Goal: Task Accomplishment & Management: Complete application form

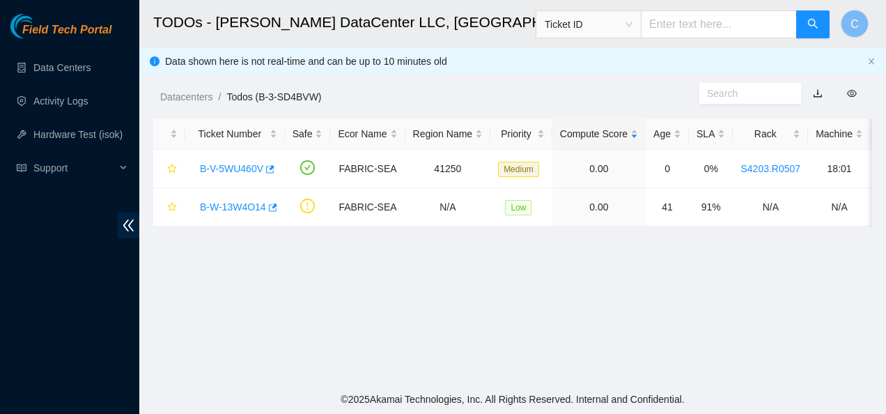
scroll to position [454, 0]
click at [70, 100] on link "Activity Logs" at bounding box center [60, 100] width 55 height 11
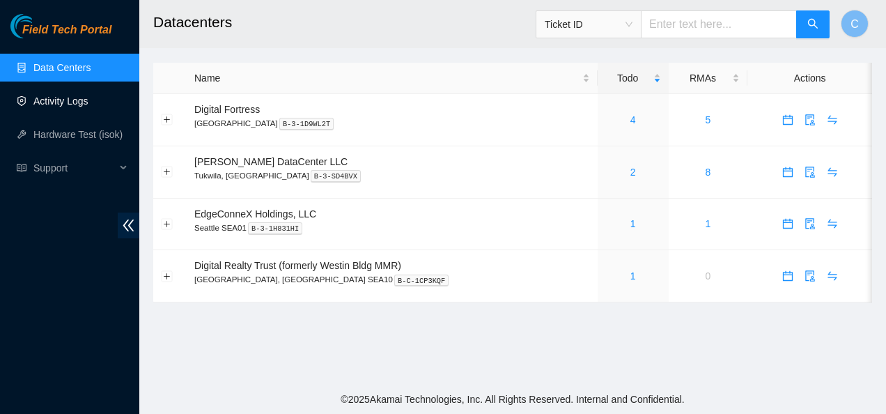
click at [79, 95] on link "Activity Logs" at bounding box center [60, 100] width 55 height 11
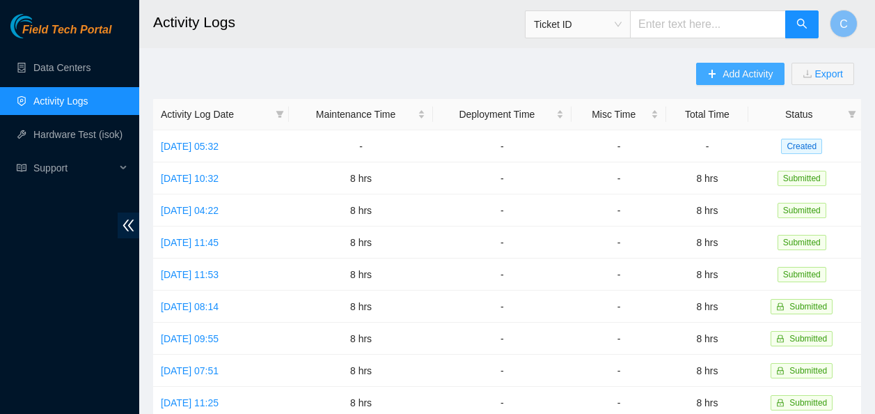
click at [744, 66] on span "Add Activity" at bounding box center [748, 73] width 50 height 15
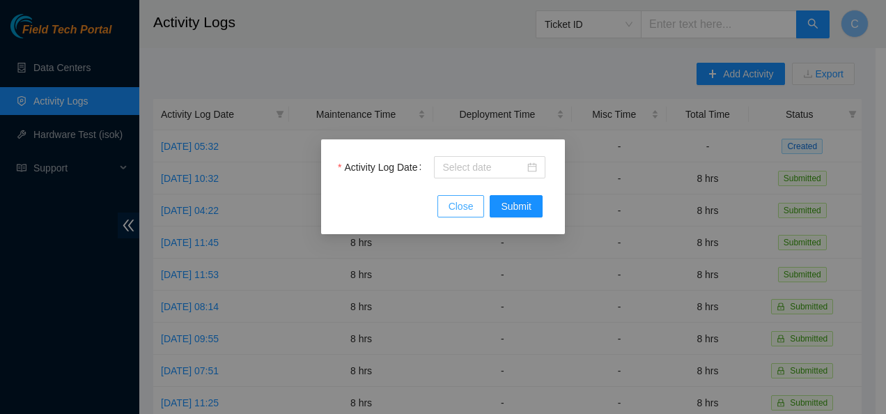
click at [453, 206] on span "Close" at bounding box center [460, 205] width 25 height 15
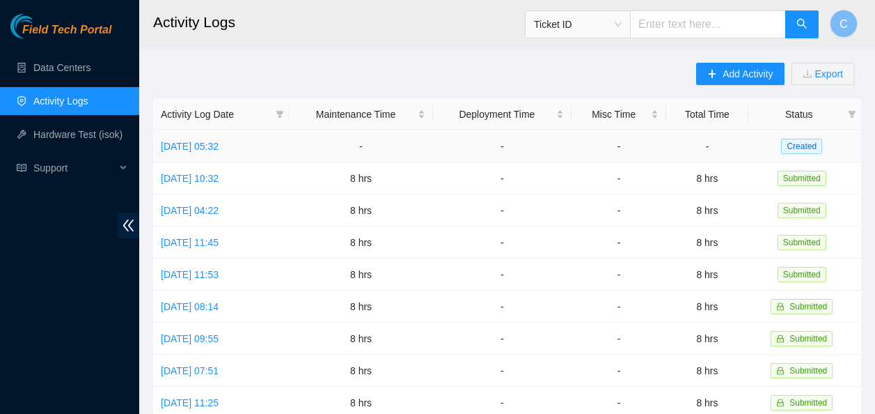
click at [212, 153] on td "[DATE] 05:32" at bounding box center [221, 146] width 136 height 32
click at [213, 146] on link "[DATE] 05:32" at bounding box center [190, 146] width 58 height 11
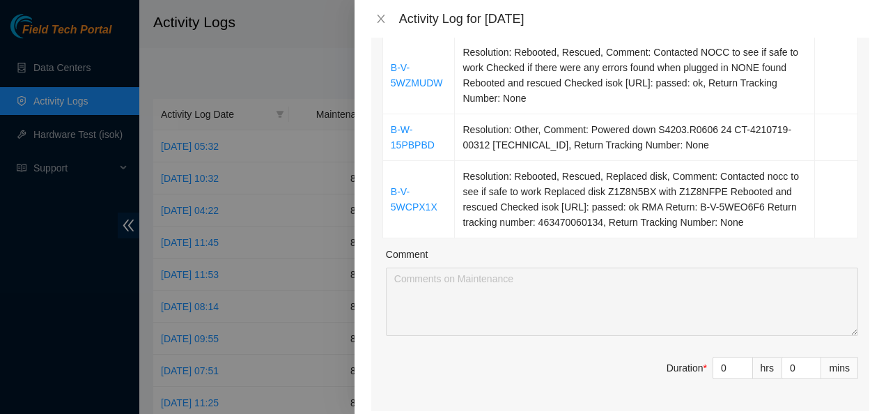
scroll to position [269, 0]
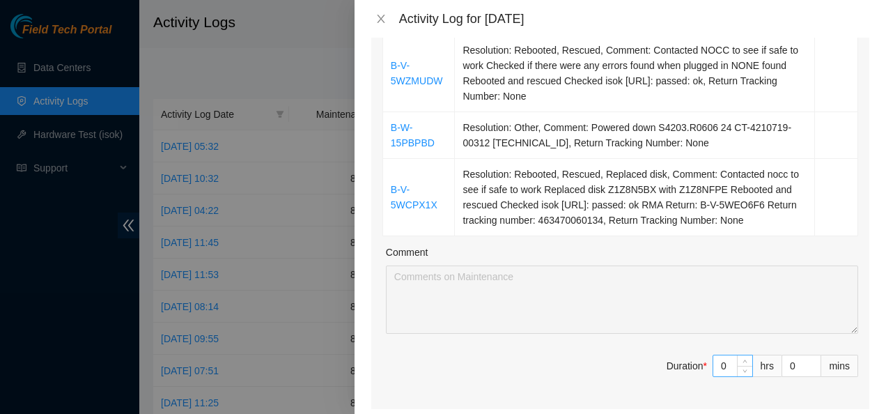
click at [717, 365] on input "0" at bounding box center [732, 365] width 39 height 21
type input "8"
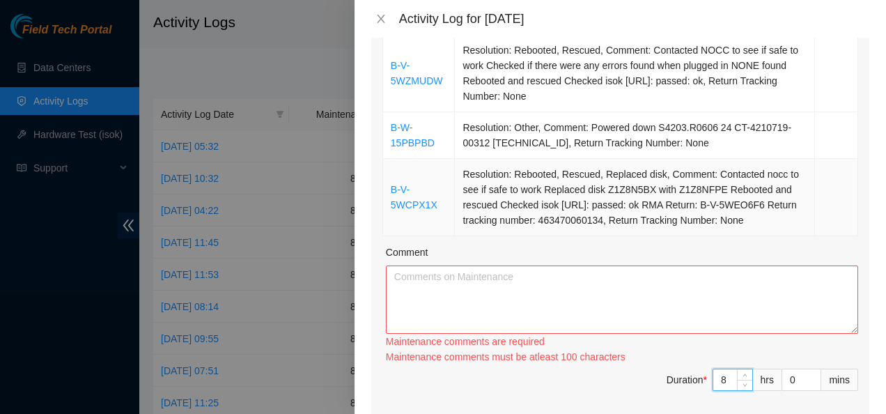
type input "8"
drag, startPoint x: 768, startPoint y: 219, endPoint x: 390, endPoint y: 69, distance: 406.8
click at [390, 69] on tbody "B-V-5WZMUDW Resolution: Rebooted, Rescued, Comment: Contacted NOCC to see if sa…" at bounding box center [620, 135] width 475 height 201
copy tbody "B-V-5WZMUDW Resolution: Rebooted, Rescued, Comment: Contacted NOCC to see if sa…"
click at [515, 315] on textarea "Comment" at bounding box center [622, 299] width 472 height 68
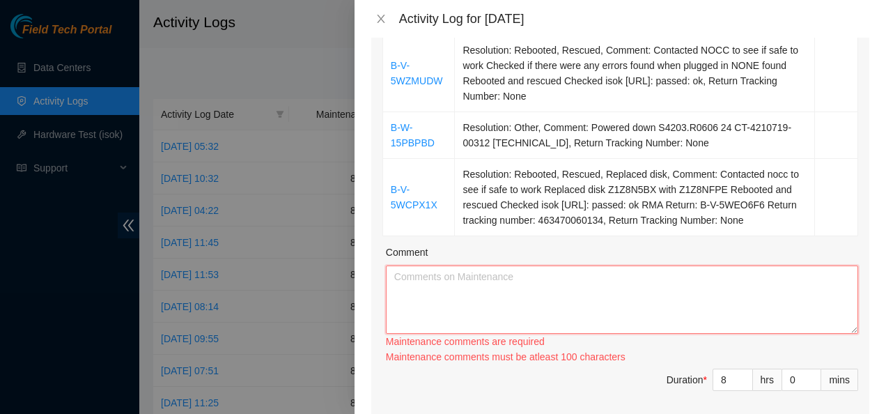
paste textarea "B-V-5WZMUDW Resolution: Rebooted, Rescued, Comment: Contacted NOCC to see if sa…"
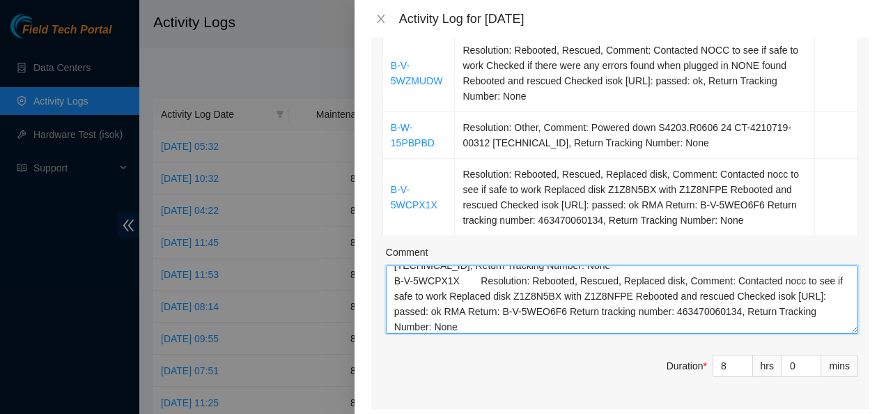
scroll to position [0, 0]
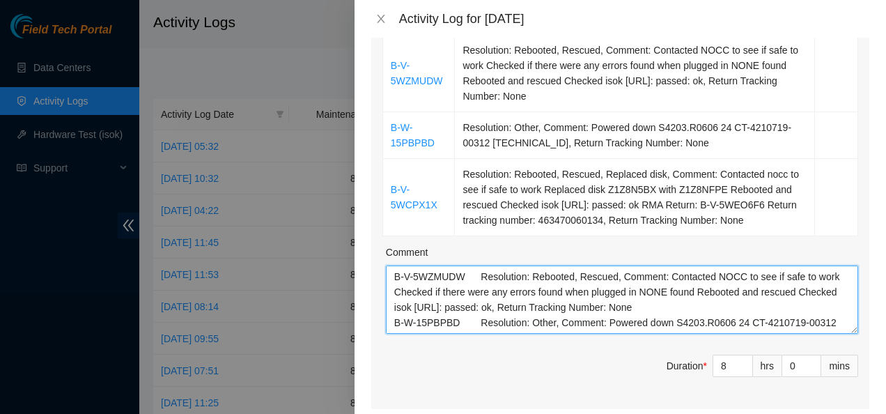
click at [471, 276] on textarea "B-V-5WZMUDW Resolution: Rebooted, Rescued, Comment: Contacted NOCC to see if sa…" at bounding box center [622, 299] width 472 height 68
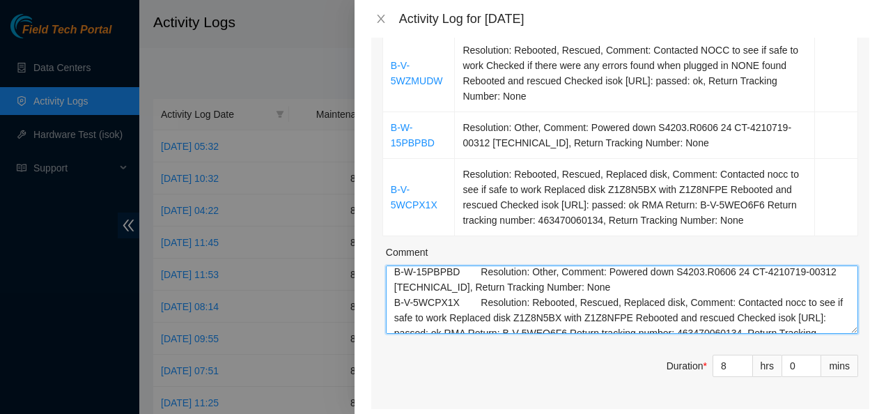
scroll to position [34, 0]
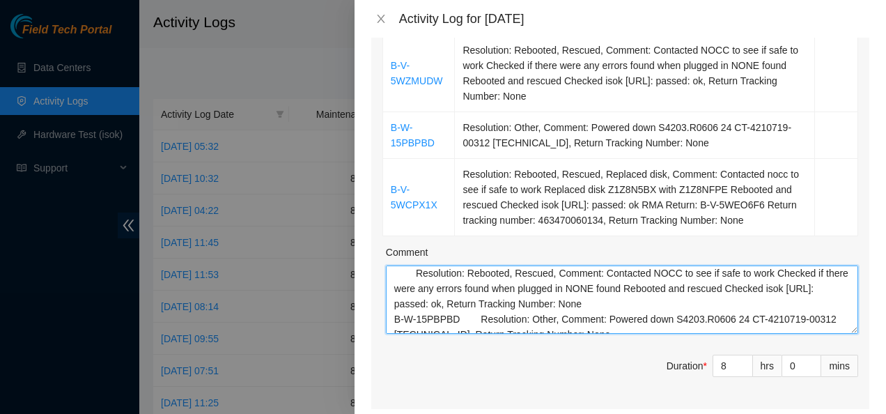
click at [456, 317] on textarea "B-V-5WZMUDW Resolution: Rebooted, Rescued, Comment: Contacted NOCC to see if sa…" at bounding box center [622, 299] width 472 height 68
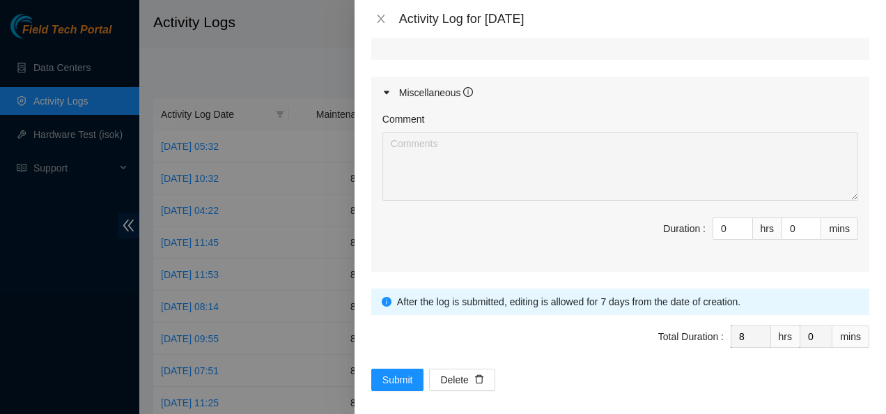
scroll to position [913, 0]
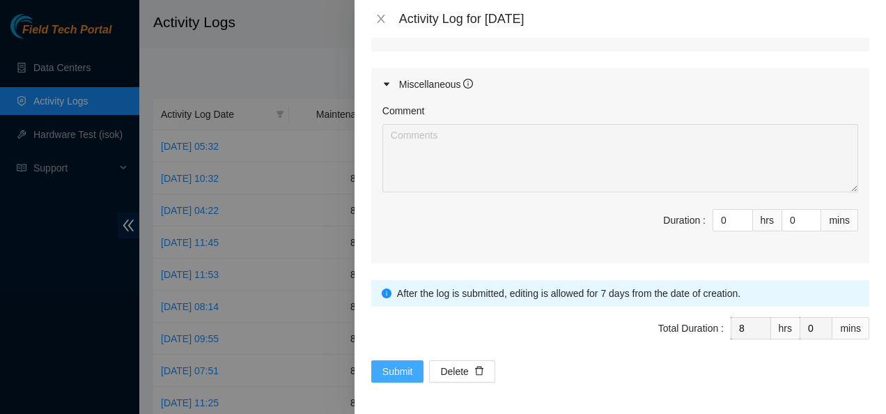
type textarea "B-V-5WZMUDW Resolution: Rebooted, Rescued, Comment: Contacted NOCC to see if sa…"
click at [388, 377] on button "Submit" at bounding box center [397, 371] width 53 height 22
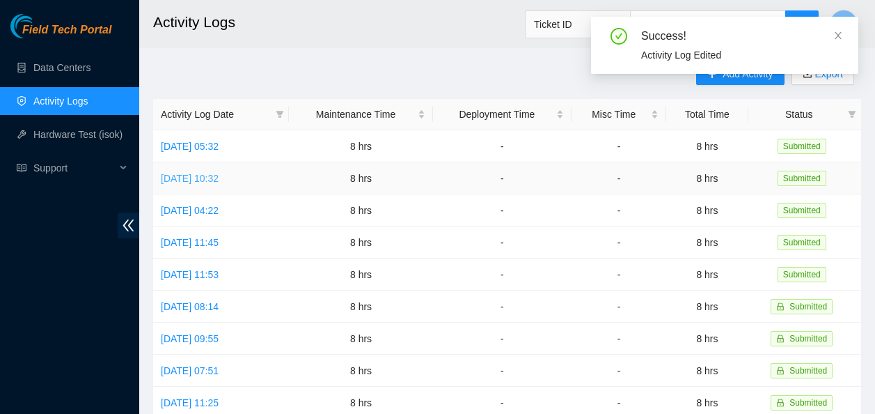
click at [219, 173] on link "[DATE] 10:32" at bounding box center [190, 178] width 58 height 11
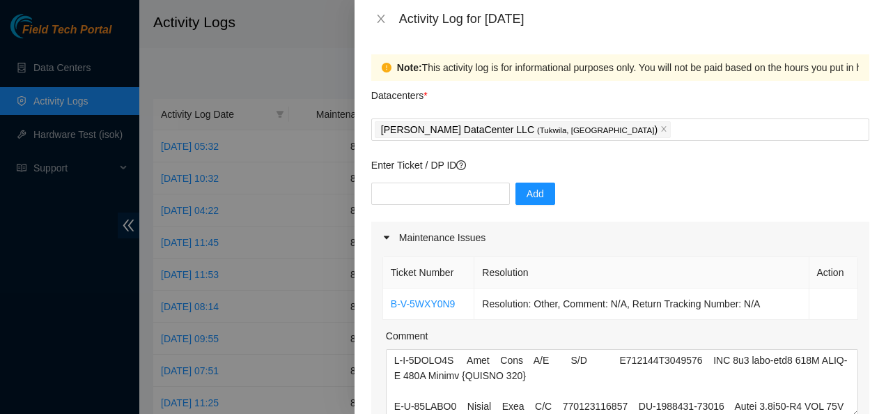
click at [417, 228] on div "Maintenance Issues" at bounding box center [620, 237] width 498 height 32
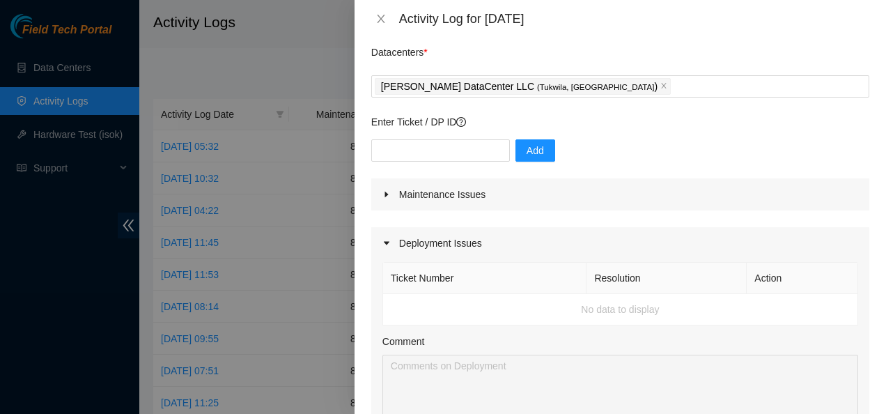
scroll to position [44, 0]
click at [392, 196] on div at bounding box center [390, 193] width 17 height 15
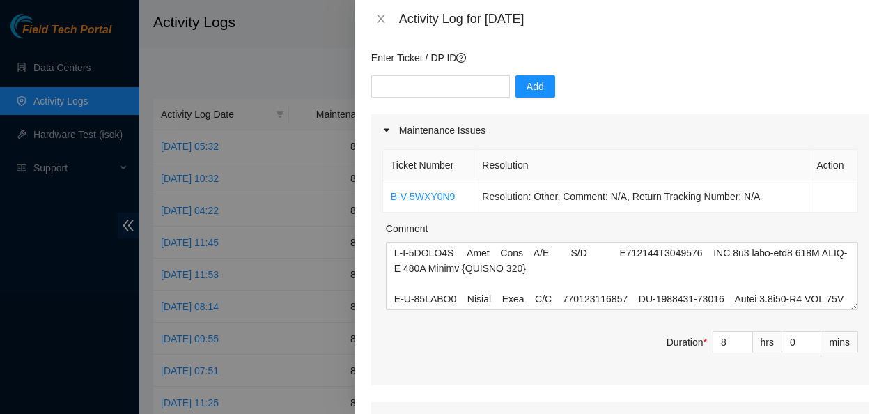
scroll to position [111, 0]
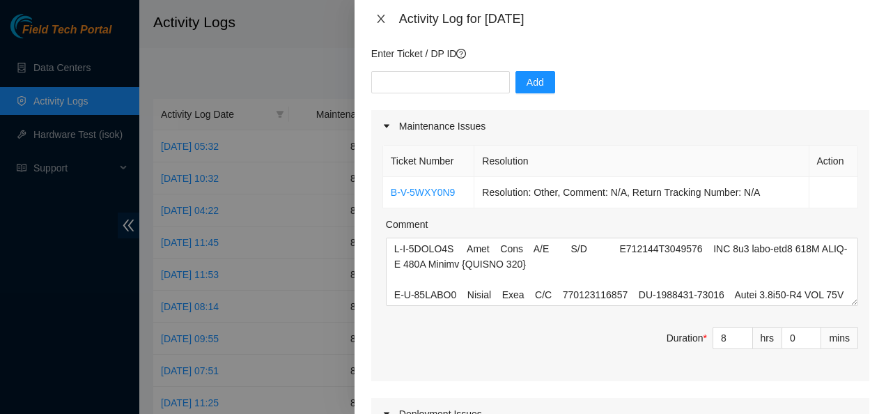
click at [377, 19] on icon "close" at bounding box center [380, 18] width 11 height 11
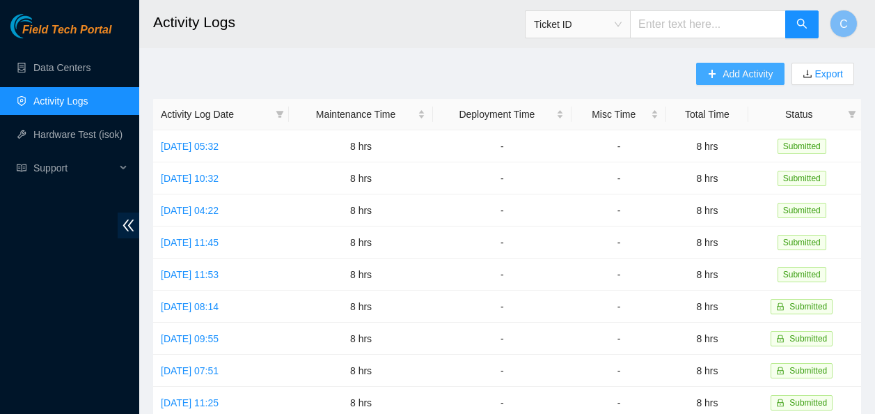
click at [733, 69] on span "Add Activity" at bounding box center [748, 73] width 50 height 15
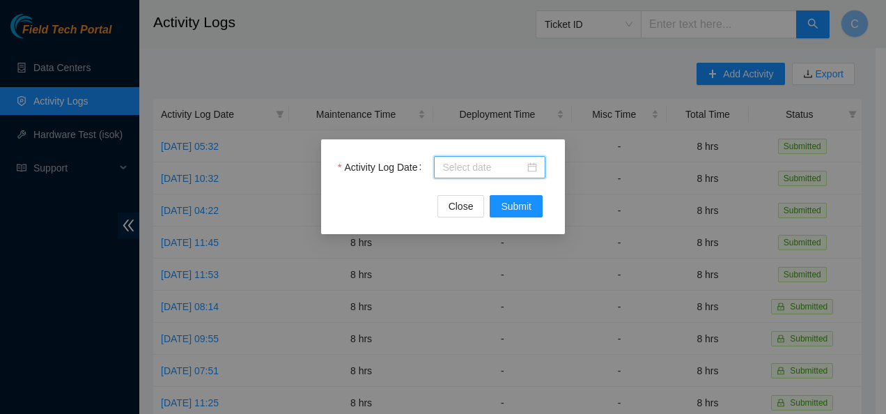
click at [482, 168] on input "Activity Log Date" at bounding box center [483, 166] width 82 height 15
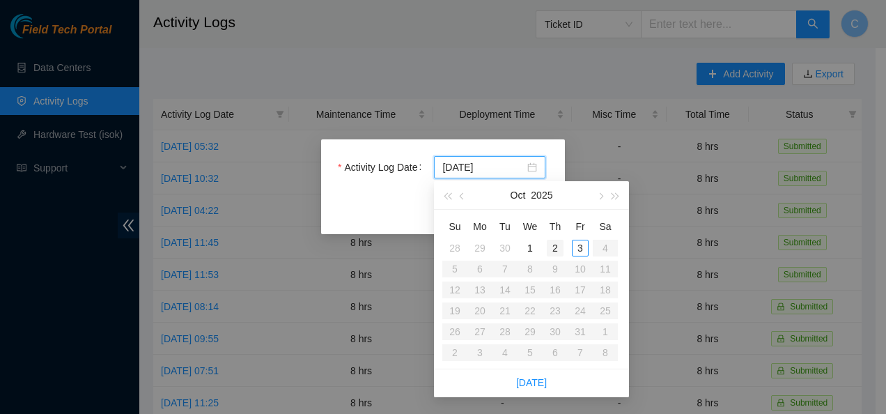
type input "2025-10-02"
click at [554, 248] on div "2" at bounding box center [554, 247] width 17 height 17
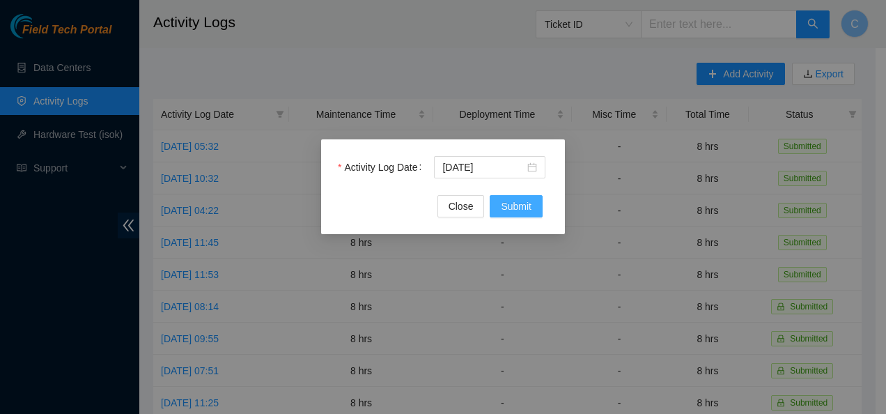
click at [503, 210] on span "Submit" at bounding box center [516, 205] width 31 height 15
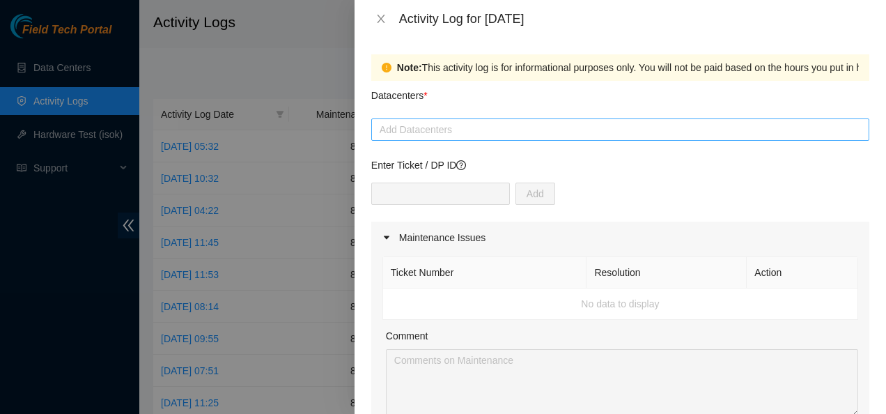
click at [462, 134] on div at bounding box center [620, 129] width 491 height 17
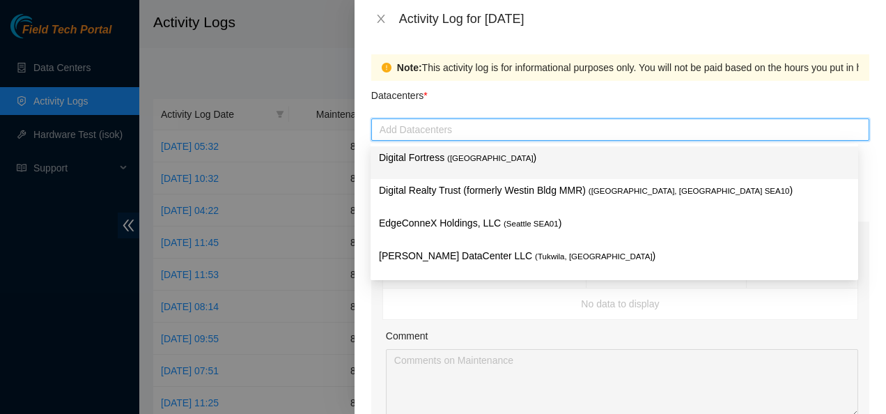
type input "a"
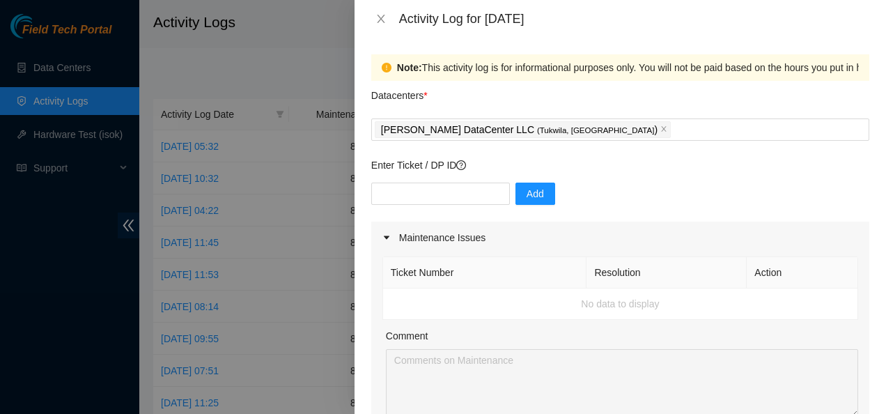
click at [474, 89] on div "Datacenters *" at bounding box center [620, 100] width 498 height 38
click at [448, 191] on input "text" at bounding box center [440, 193] width 139 height 22
paste input "B-W-13W4O14"
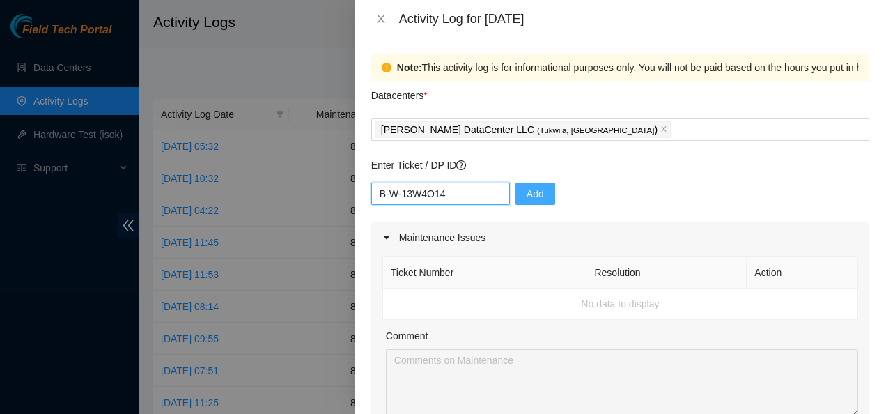
type input "B-W-13W4O14"
click at [531, 192] on span "Add" at bounding box center [534, 193] width 17 height 15
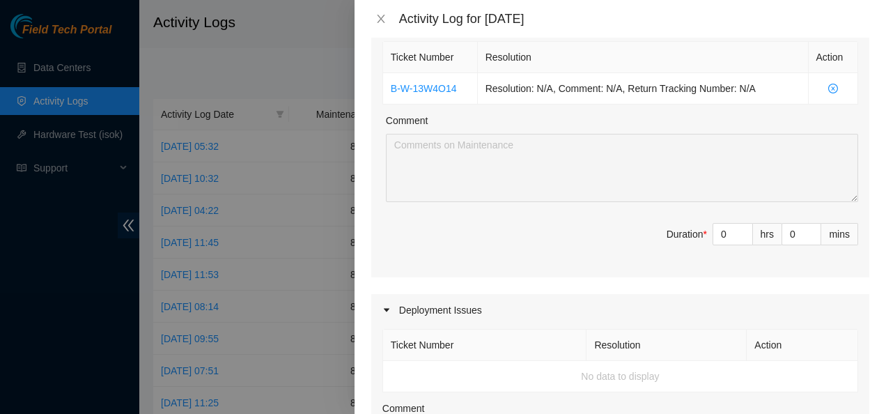
scroll to position [215, 0]
click at [723, 231] on input "0" at bounding box center [732, 233] width 39 height 21
type input "8"
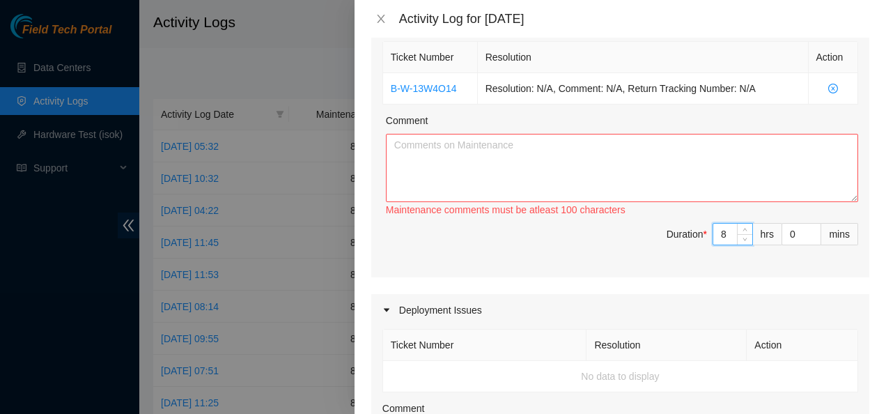
type input "8"
click at [572, 170] on textarea "Comment" at bounding box center [622, 168] width 472 height 68
paste textarea "Continued looking for equipment on inventory list and organizing equipment in o…"
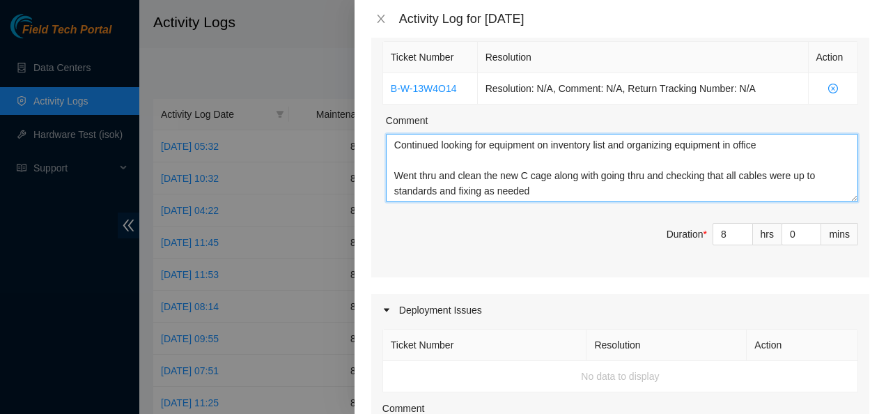
click at [546, 177] on textarea "Continued looking for equipment on inventory list and organizing equipment in o…" at bounding box center [622, 168] width 472 height 68
click at [550, 178] on textarea "Continued looking for equipment on inventory list and organizing equipment in o…" at bounding box center [622, 168] width 472 height 68
click at [530, 195] on textarea "Continued looking for equipment on inventory list and organizing equipment in o…" at bounding box center [622, 168] width 472 height 68
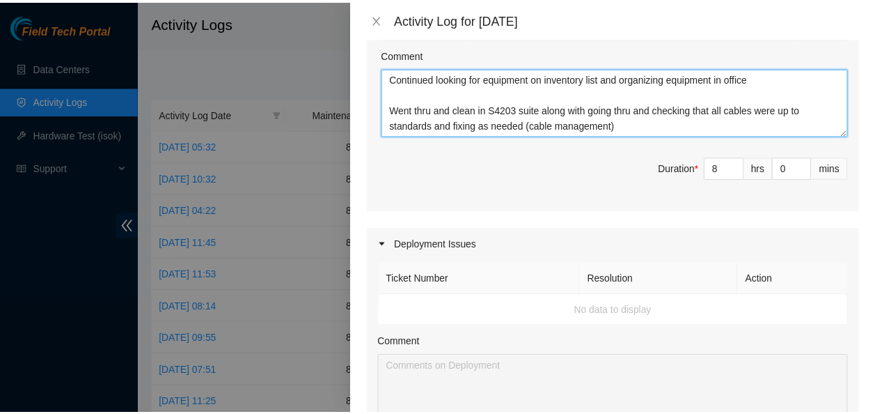
scroll to position [728, 0]
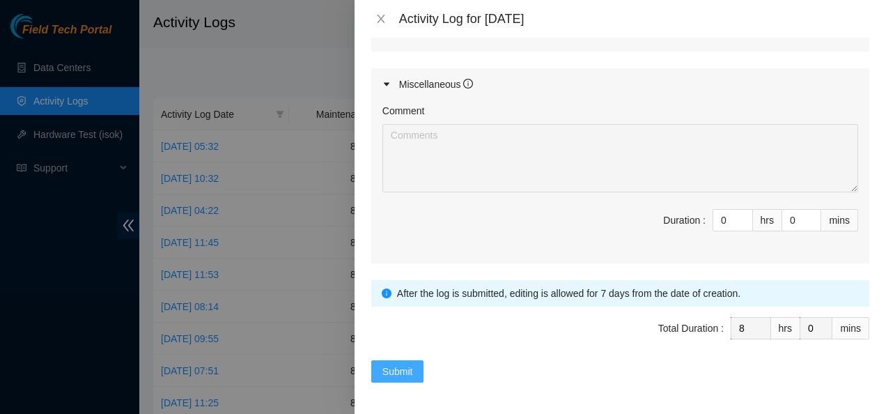
type textarea "Continued looking for equipment on inventory list and organizing equipment in o…"
click at [399, 371] on span "Submit" at bounding box center [397, 370] width 31 height 15
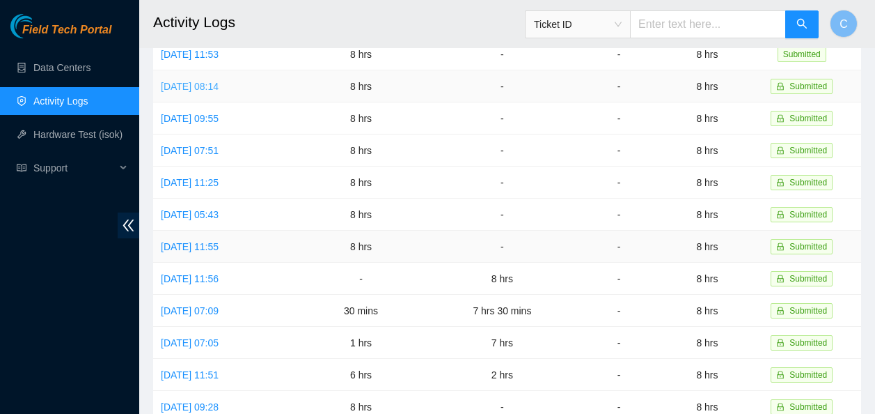
scroll to position [0, 0]
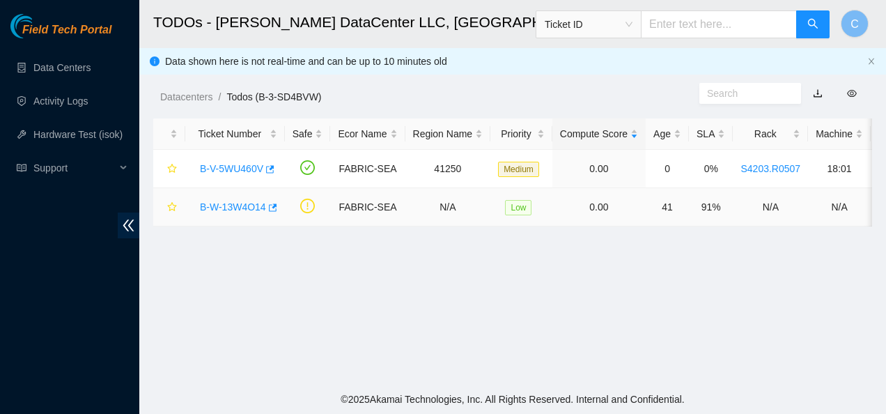
click at [233, 210] on link "B-W-13W4O14" at bounding box center [233, 206] width 66 height 11
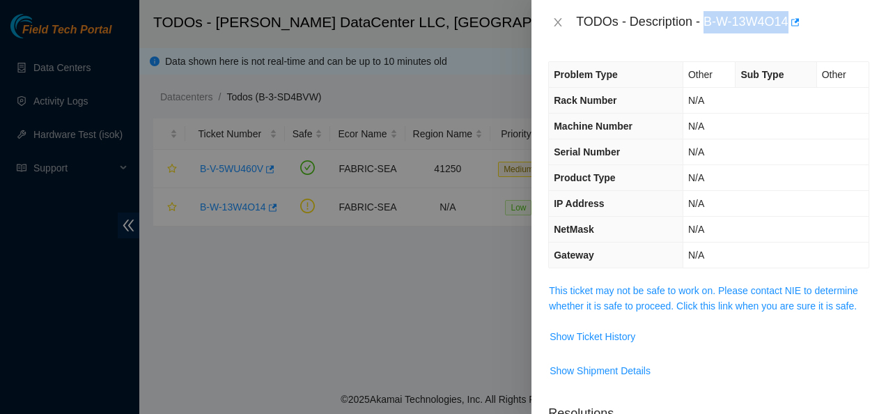
drag, startPoint x: 703, startPoint y: 19, endPoint x: 789, endPoint y: 36, distance: 87.1
click at [789, 36] on div "TODOs - Description - B-W-13W4O14" at bounding box center [708, 22] width 354 height 45
copy div "B-W-13W4O14"
click at [554, 17] on icon "close" at bounding box center [557, 22] width 11 height 11
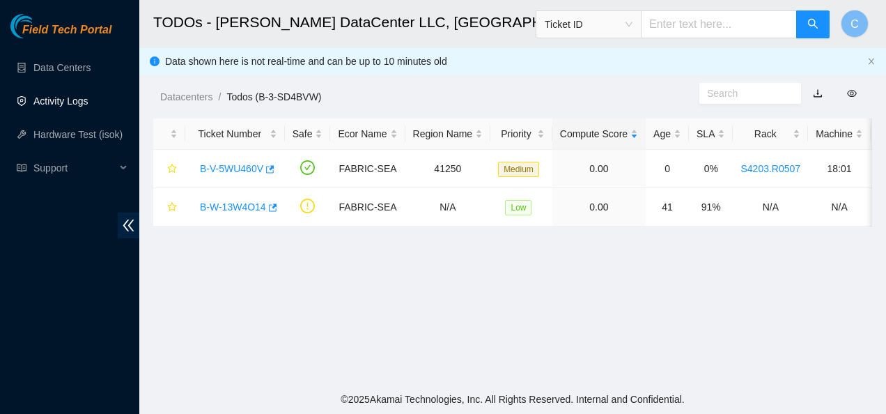
click at [65, 95] on link "Activity Logs" at bounding box center [60, 100] width 55 height 11
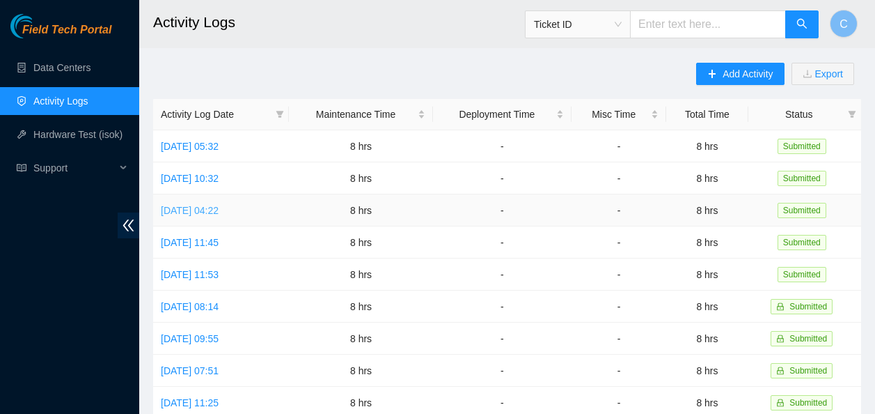
click at [190, 212] on link "[DATE] 04:22" at bounding box center [190, 210] width 58 height 11
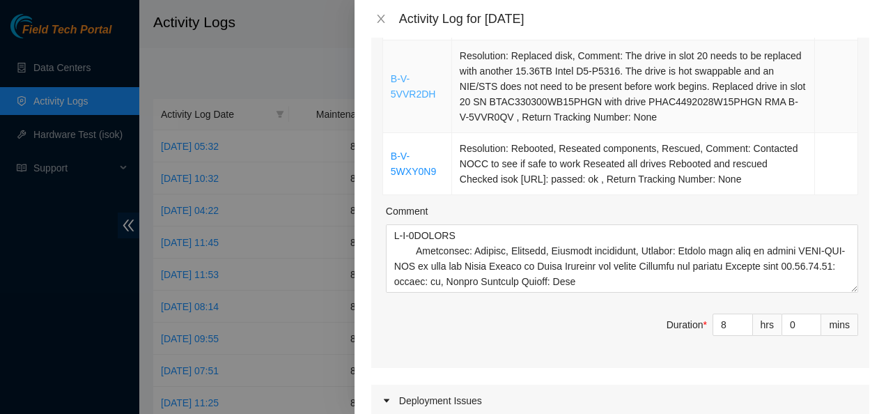
scroll to position [422, 0]
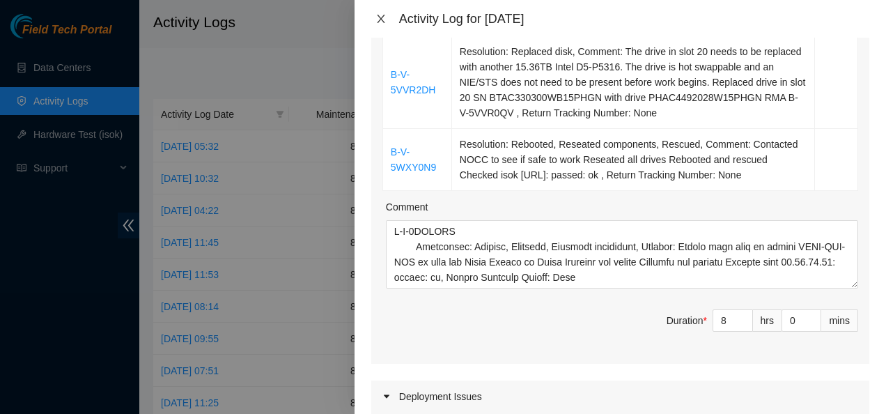
click at [381, 14] on icon "close" at bounding box center [380, 18] width 11 height 11
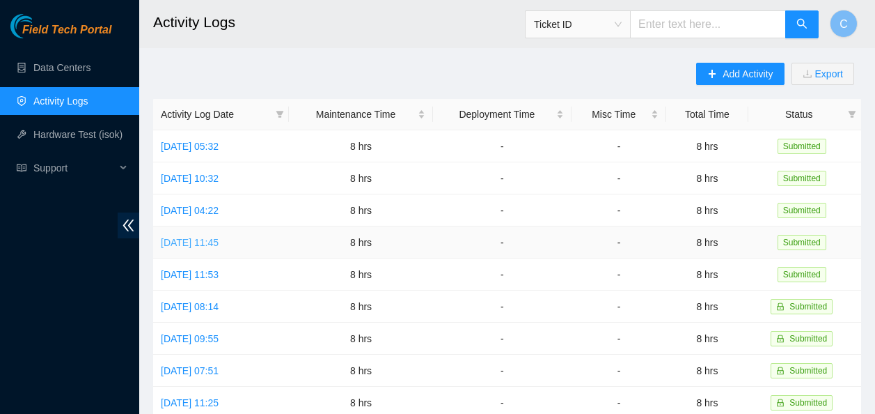
click at [203, 239] on link "[DATE] 11:45" at bounding box center [190, 242] width 58 height 11
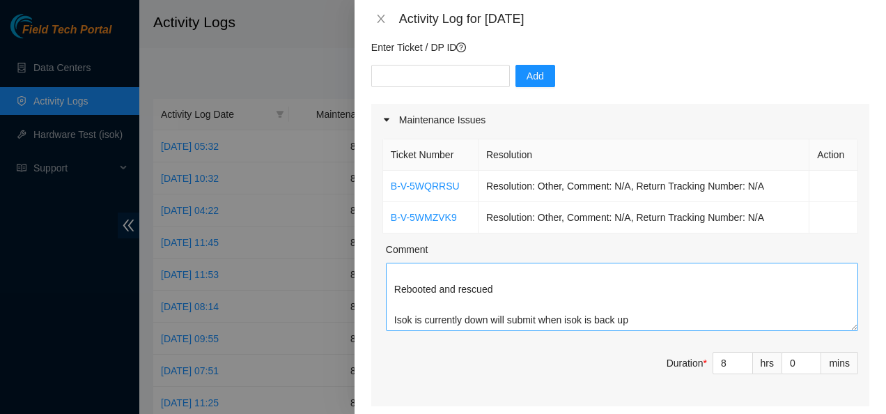
scroll to position [276, 0]
click at [386, 17] on icon "close" at bounding box center [380, 18] width 11 height 11
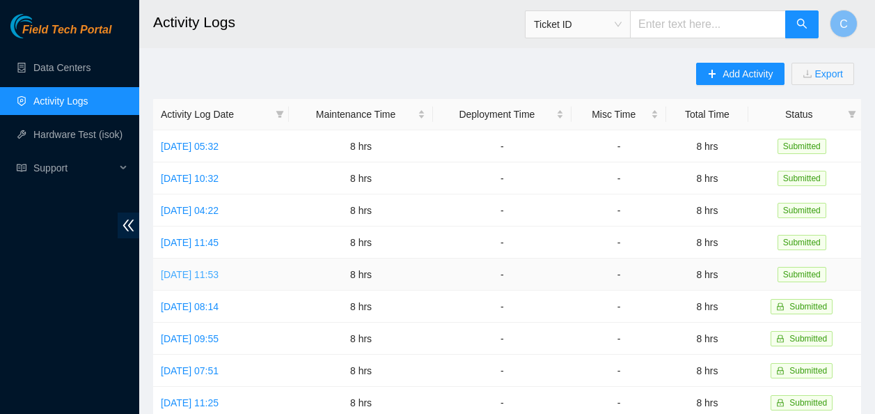
click at [215, 269] on link "[DATE] 11:53" at bounding box center [190, 274] width 58 height 11
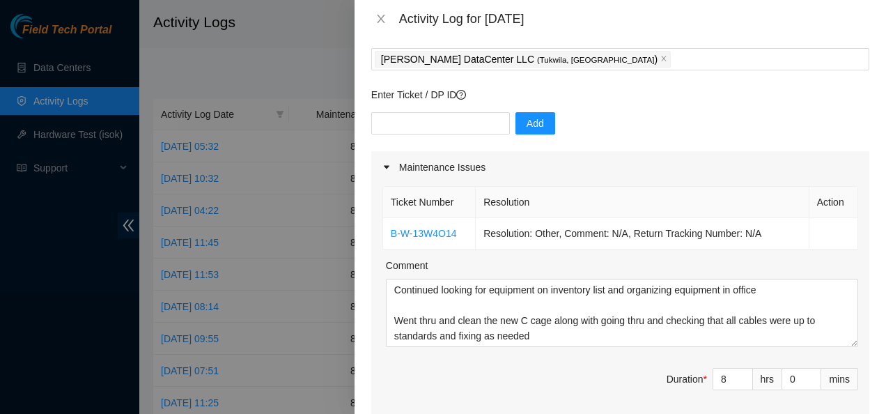
scroll to position [73, 0]
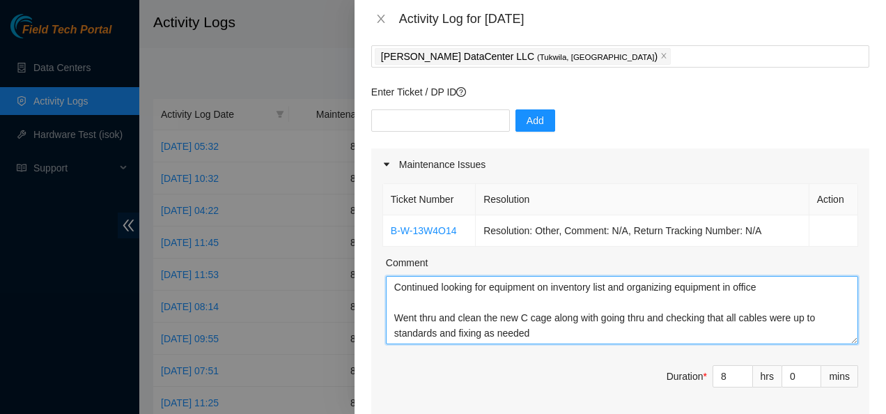
drag, startPoint x: 391, startPoint y: 285, endPoint x: 564, endPoint y: 354, distance: 186.8
click at [564, 354] on div "Ticket Number Resolution Action B-W-13W4O14 Resolution: Other, Comment: N/A, Re…" at bounding box center [620, 299] width 498 height 239
